Goal: Answer question/provide support: Share knowledge or assist other users

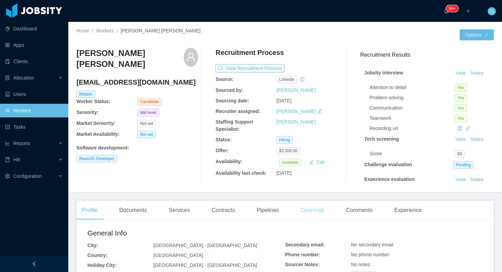
click at [310, 205] on div "Openings" at bounding box center [312, 210] width 34 height 19
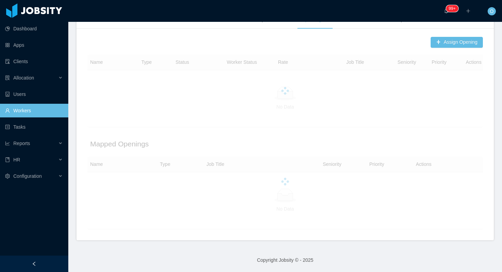
scroll to position [183, 0]
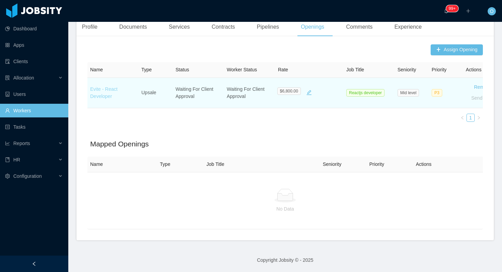
click at [112, 88] on link "Evite - React Developer" at bounding box center [103, 92] width 27 height 13
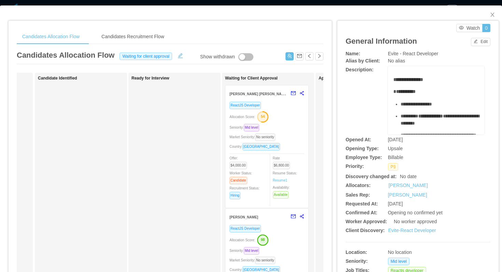
scroll to position [0, 90]
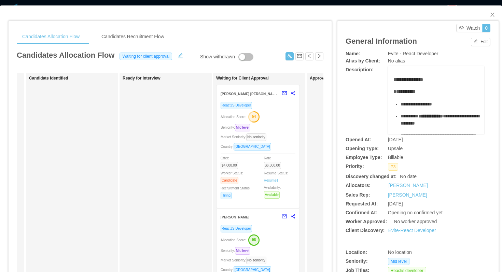
click at [278, 119] on div "Allocation Score: 54" at bounding box center [258, 116] width 75 height 11
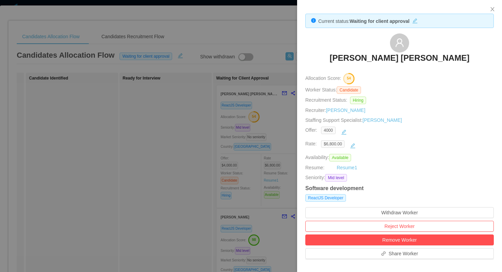
scroll to position [209, 0]
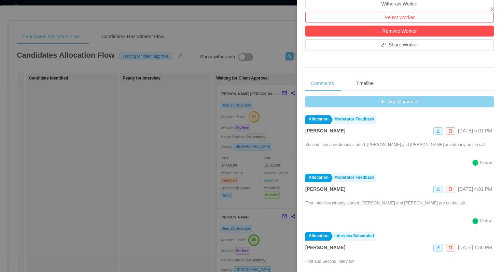
click at [321, 103] on button "Add Comment" at bounding box center [399, 101] width 188 height 11
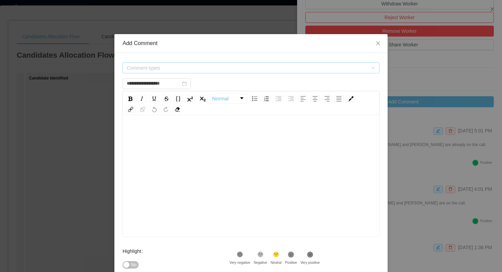
click at [223, 69] on span "Comment types" at bounding box center [247, 68] width 241 height 7
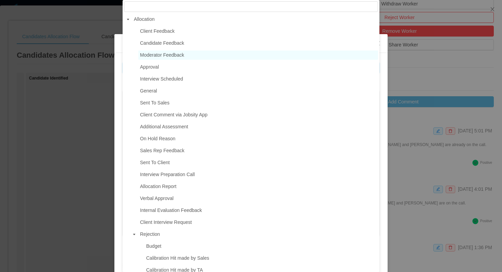
click at [174, 56] on span "Moderator Feedback" at bounding box center [162, 54] width 44 height 5
type input "**********"
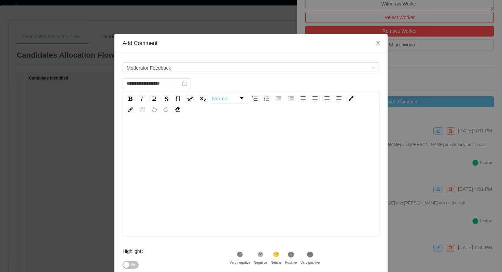
click at [164, 158] on div "rdw-editor" at bounding box center [251, 187] width 246 height 120
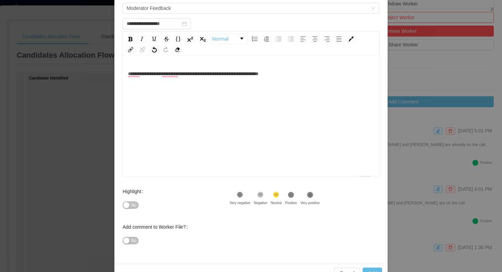
scroll to position [70, 0]
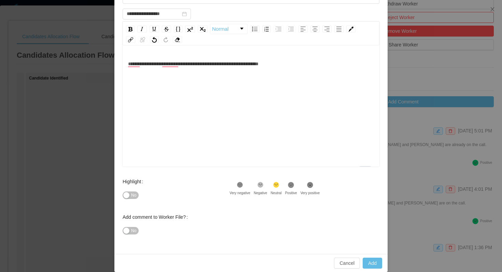
click at [293, 187] on icon at bounding box center [291, 185] width 6 height 6
click at [370, 264] on button "Add" at bounding box center [372, 263] width 19 height 11
type input "**********"
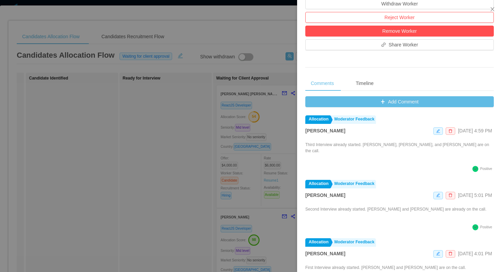
click at [261, 29] on div at bounding box center [251, 136] width 502 height 272
